Goal: Find specific page/section: Find specific page/section

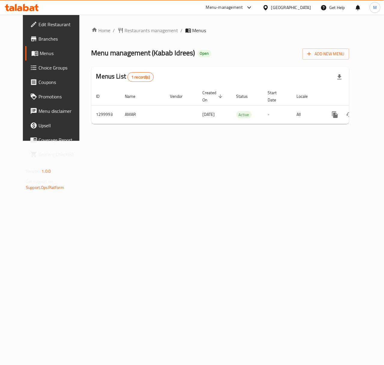
scroll to position [0, 3]
click at [118, 29] on icon "breadcrumb" at bounding box center [120, 30] width 5 height 5
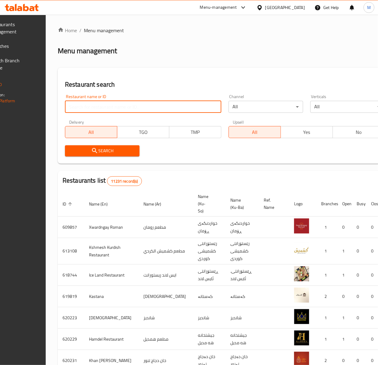
drag, startPoint x: 136, startPoint y: 105, endPoint x: 119, endPoint y: 105, distance: 16.9
click at [136, 105] on input "search" at bounding box center [143, 107] width 156 height 12
paste input "Kabab Idrees"
type input "Kabab Idrees"
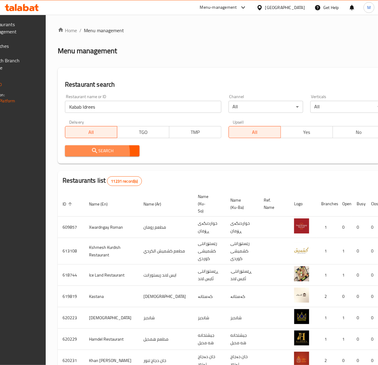
click at [98, 153] on icon "submit" at bounding box center [94, 150] width 7 height 7
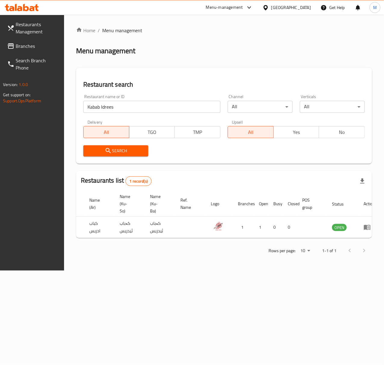
scroll to position [0, 56]
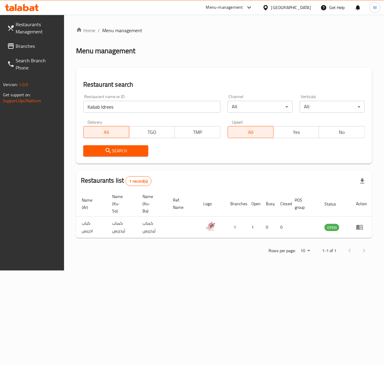
click at [81, 37] on div "Home / Menu management Menu management Restaurant search Restaurant name or ID …" at bounding box center [224, 143] width 296 height 232
click at [81, 36] on div "Home / Menu management Menu management Restaurant search Restaurant name or ID …" at bounding box center [224, 143] width 296 height 232
click at [81, 34] on link "Home" at bounding box center [85, 30] width 19 height 7
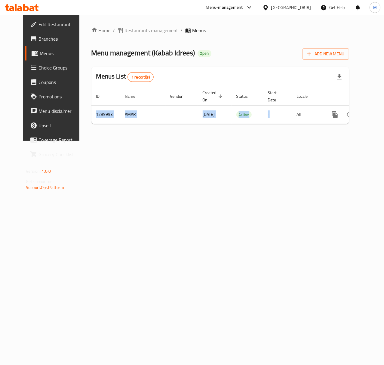
drag, startPoint x: 254, startPoint y: 123, endPoint x: 313, endPoint y: 131, distance: 59.4
click at [313, 129] on div "Home / Restaurants management / Menus Menu management ( Kabab Idrees ) Open Add…" at bounding box center [220, 78] width 258 height 102
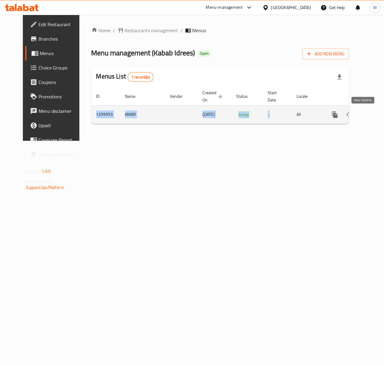
click at [375, 115] on icon "enhanced table" at bounding box center [378, 114] width 7 height 7
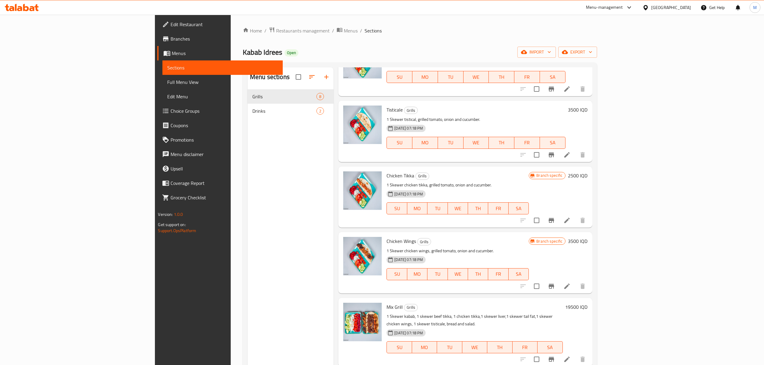
scroll to position [175, 0]
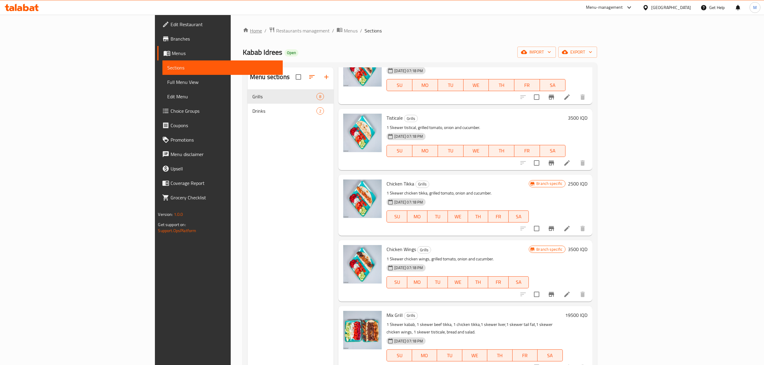
click at [243, 31] on link "Home" at bounding box center [252, 30] width 19 height 7
